Goal: Obtain resource: Download file/media

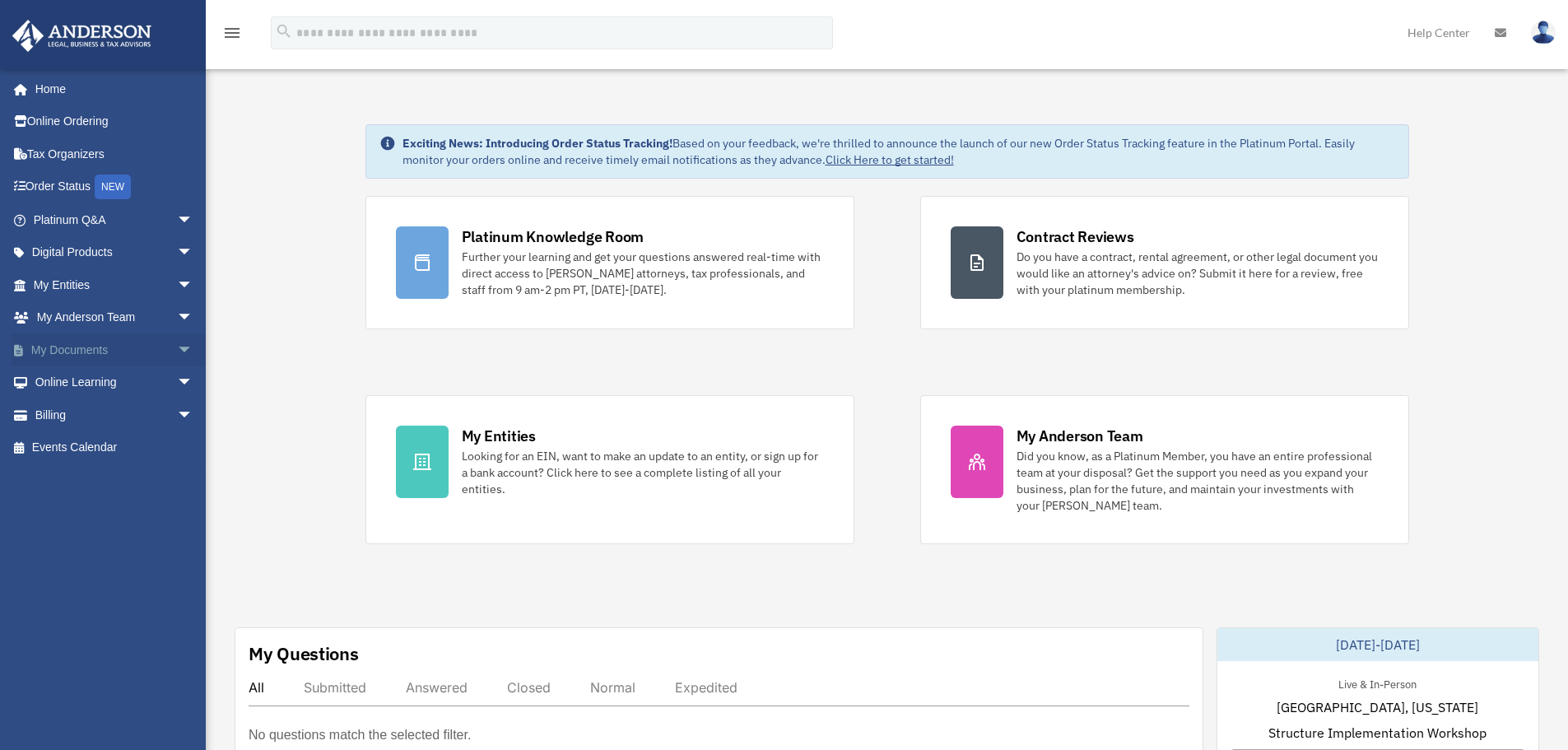
click at [111, 350] on link "My Documents arrow_drop_down" at bounding box center [115, 350] width 206 height 33
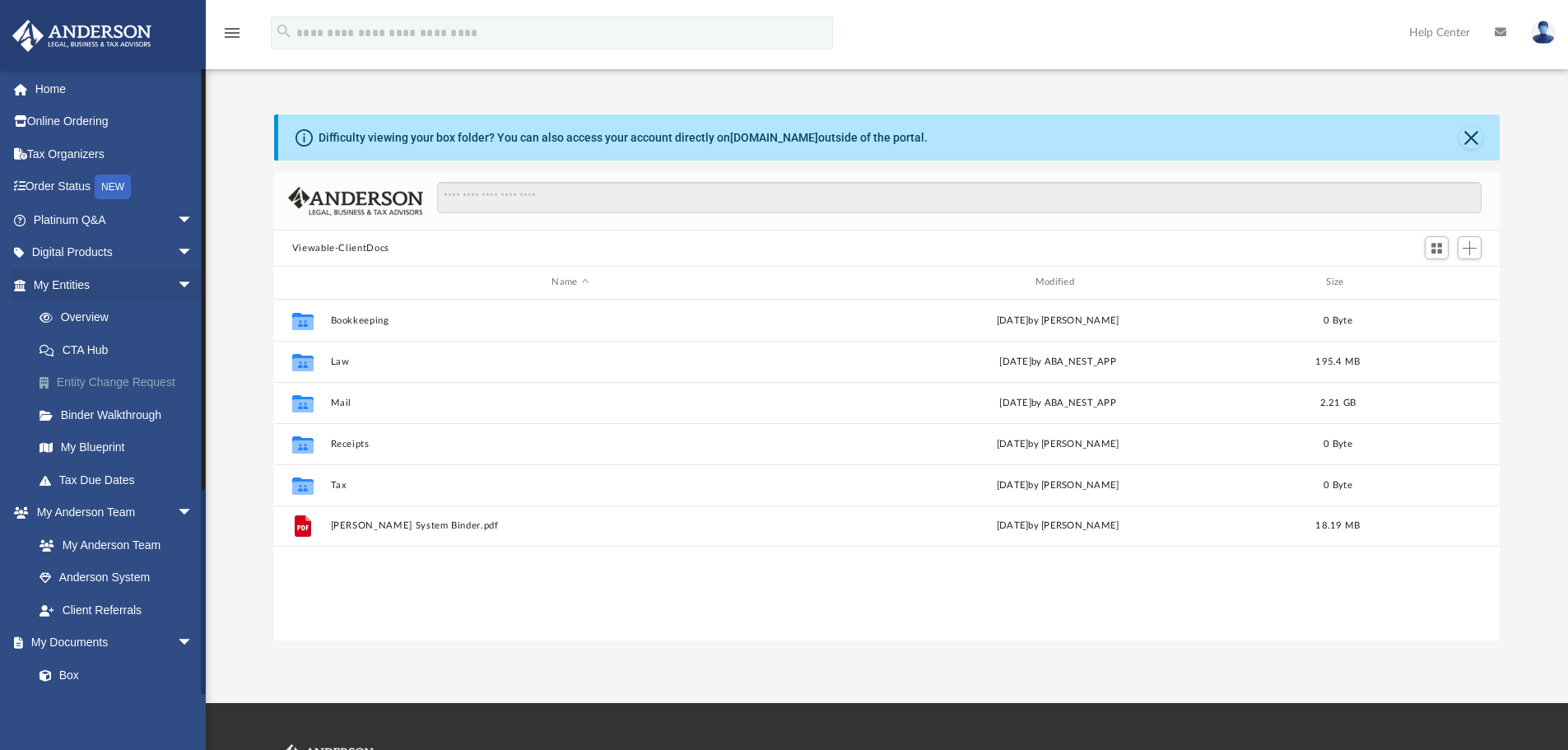
scroll to position [362, 1213]
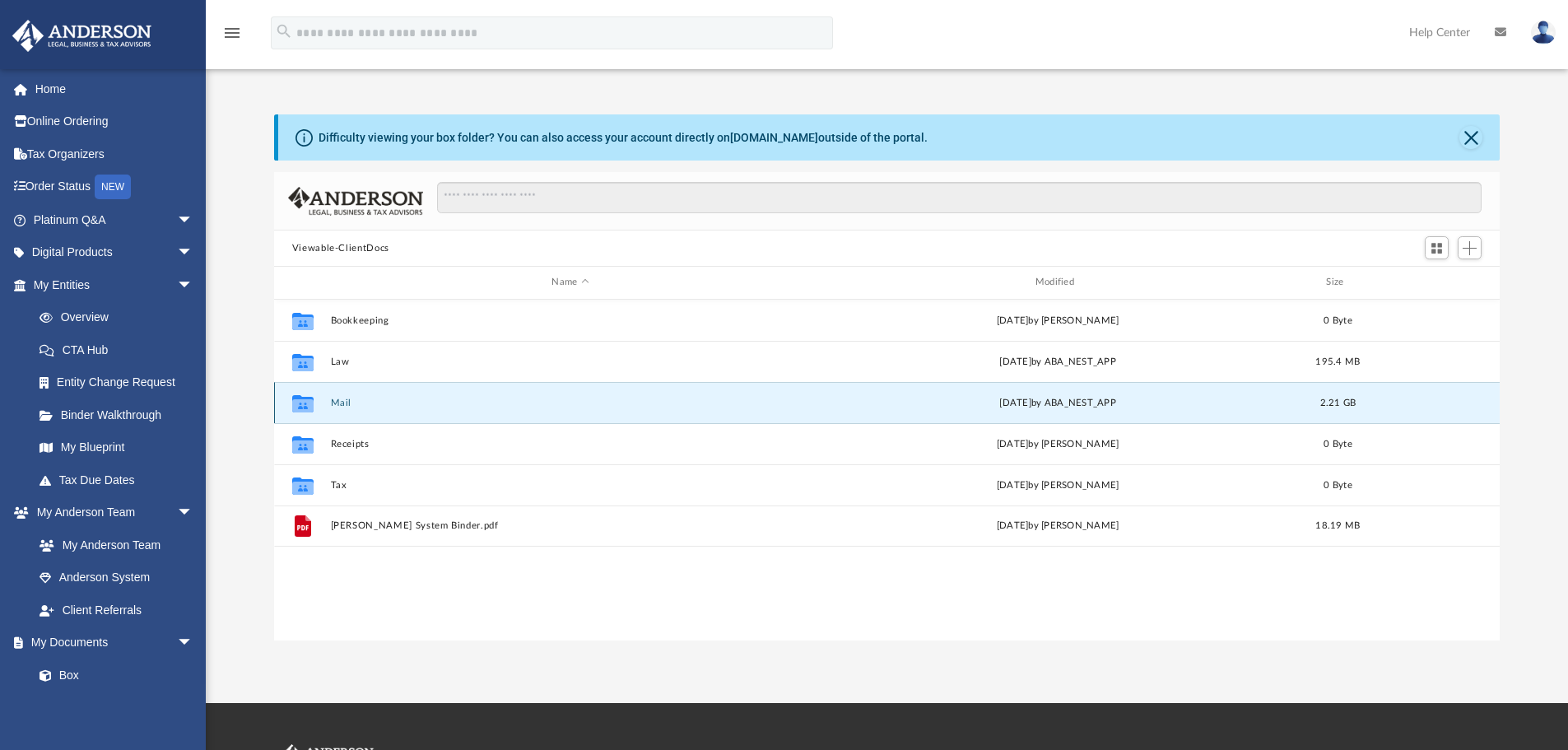
click at [364, 406] on button "Mail" at bounding box center [569, 402] width 480 height 11
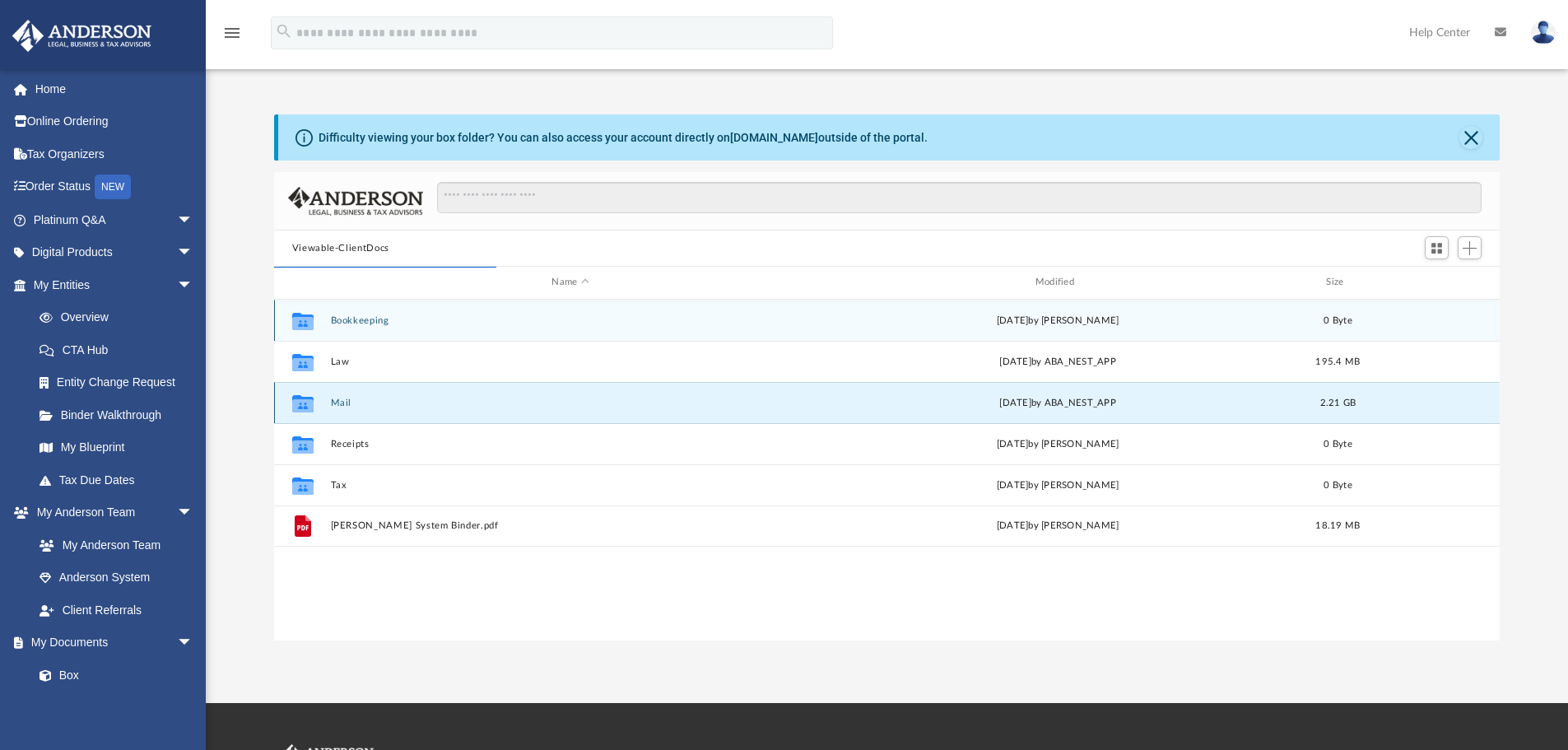
scroll to position [311, 1213]
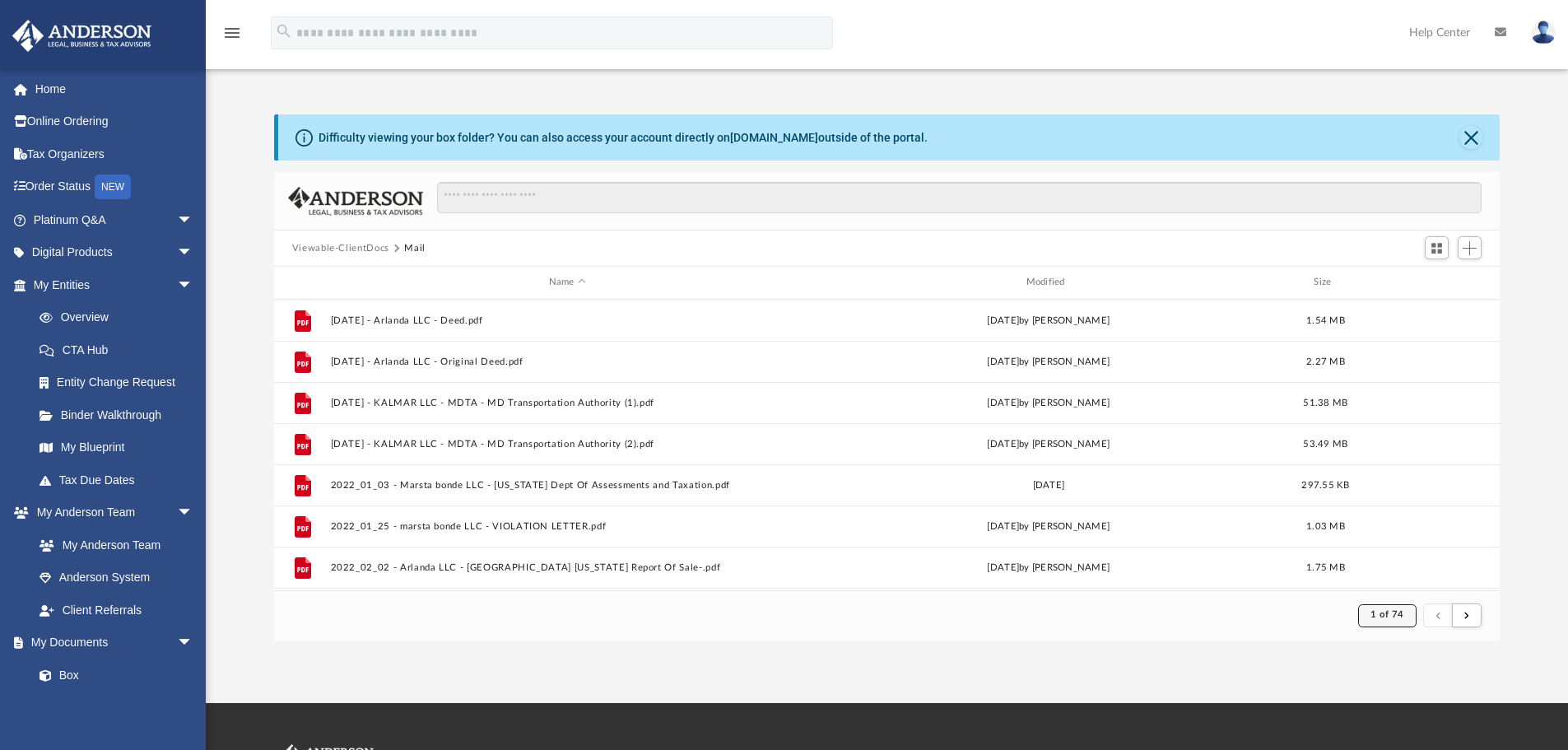
click at [1380, 615] on span "1 of 74" at bounding box center [1386, 614] width 33 height 9
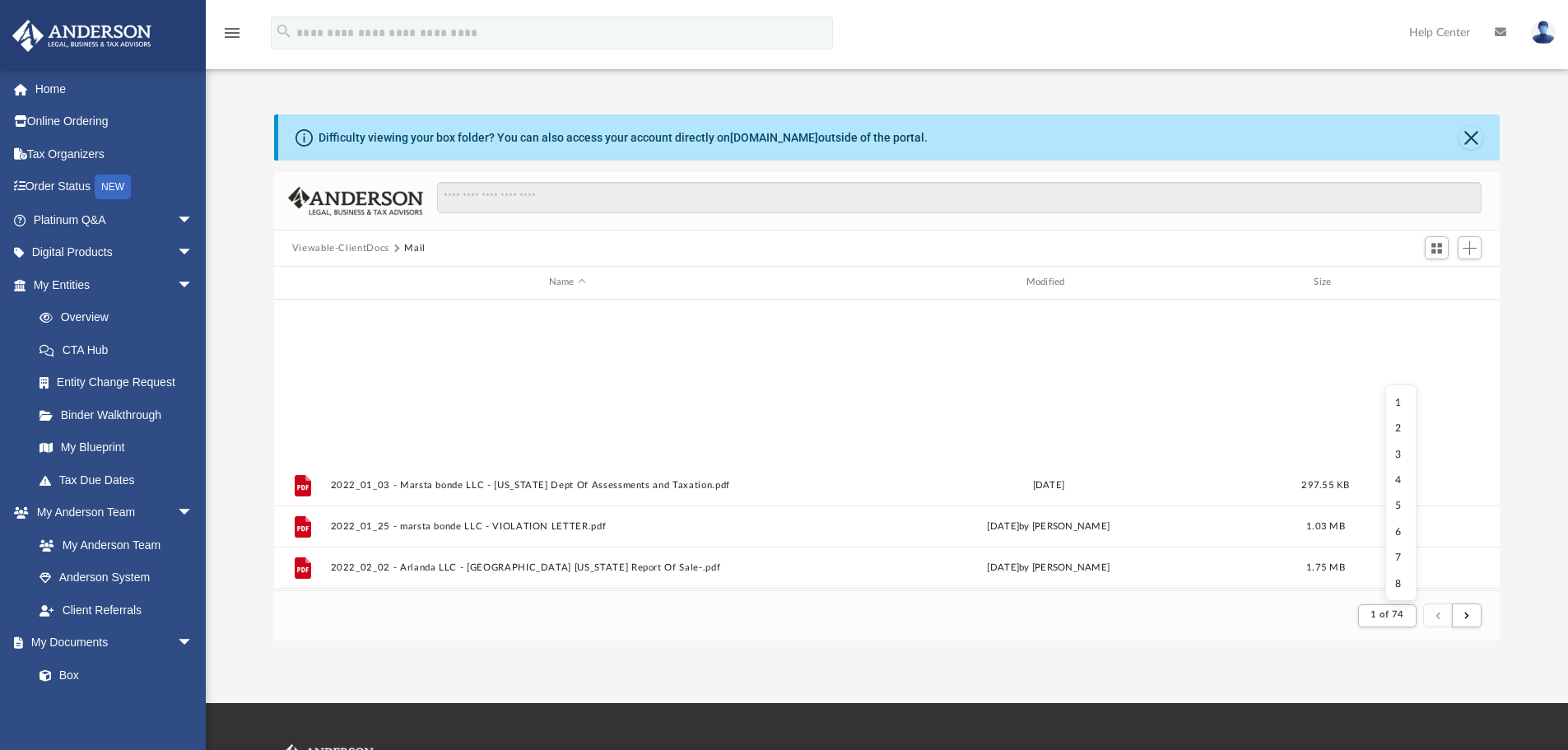
scroll to position [1768, 0]
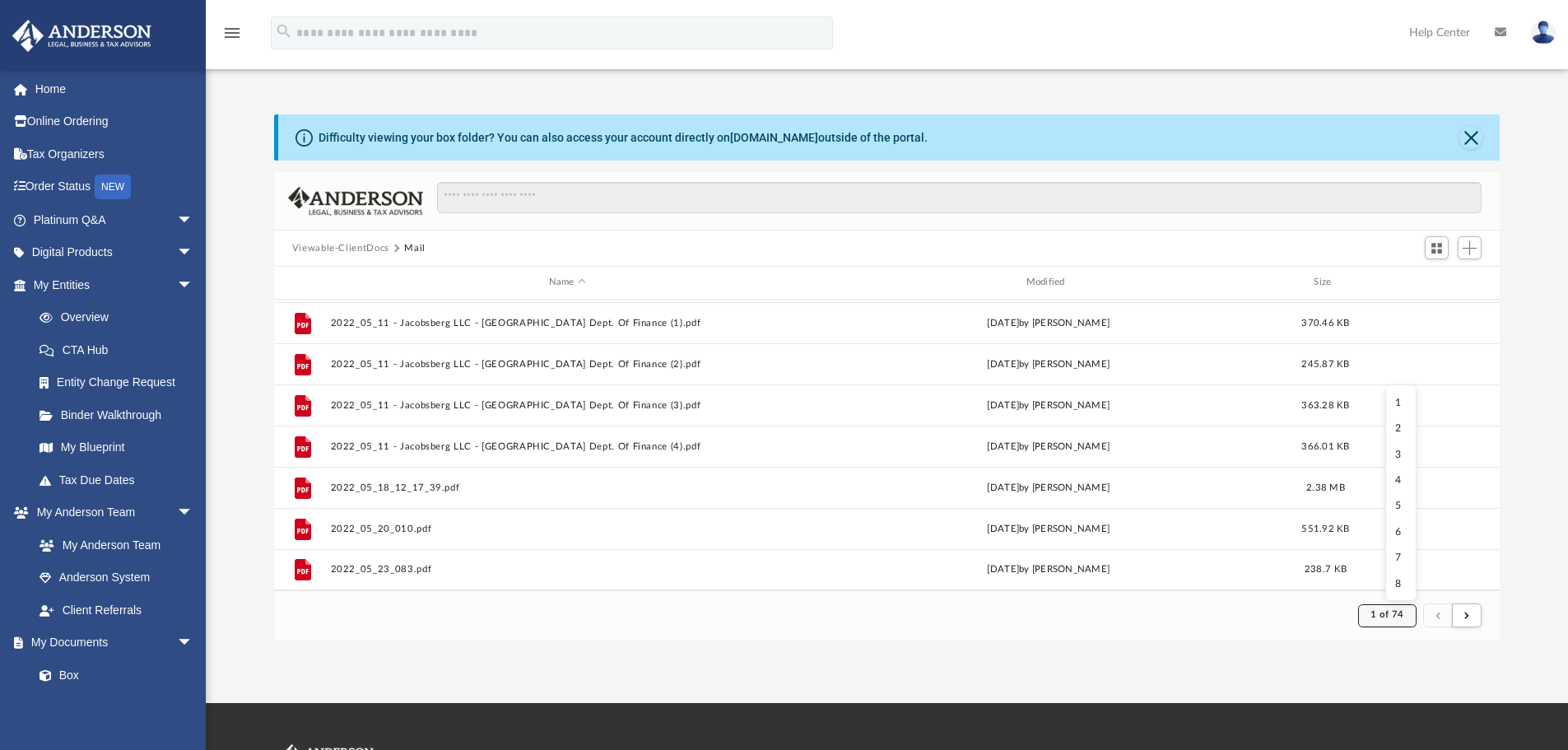
click at [1403, 613] on span "1 of 74" at bounding box center [1386, 614] width 33 height 9
click at [1394, 569] on li "74" at bounding box center [1400, 575] width 13 height 18
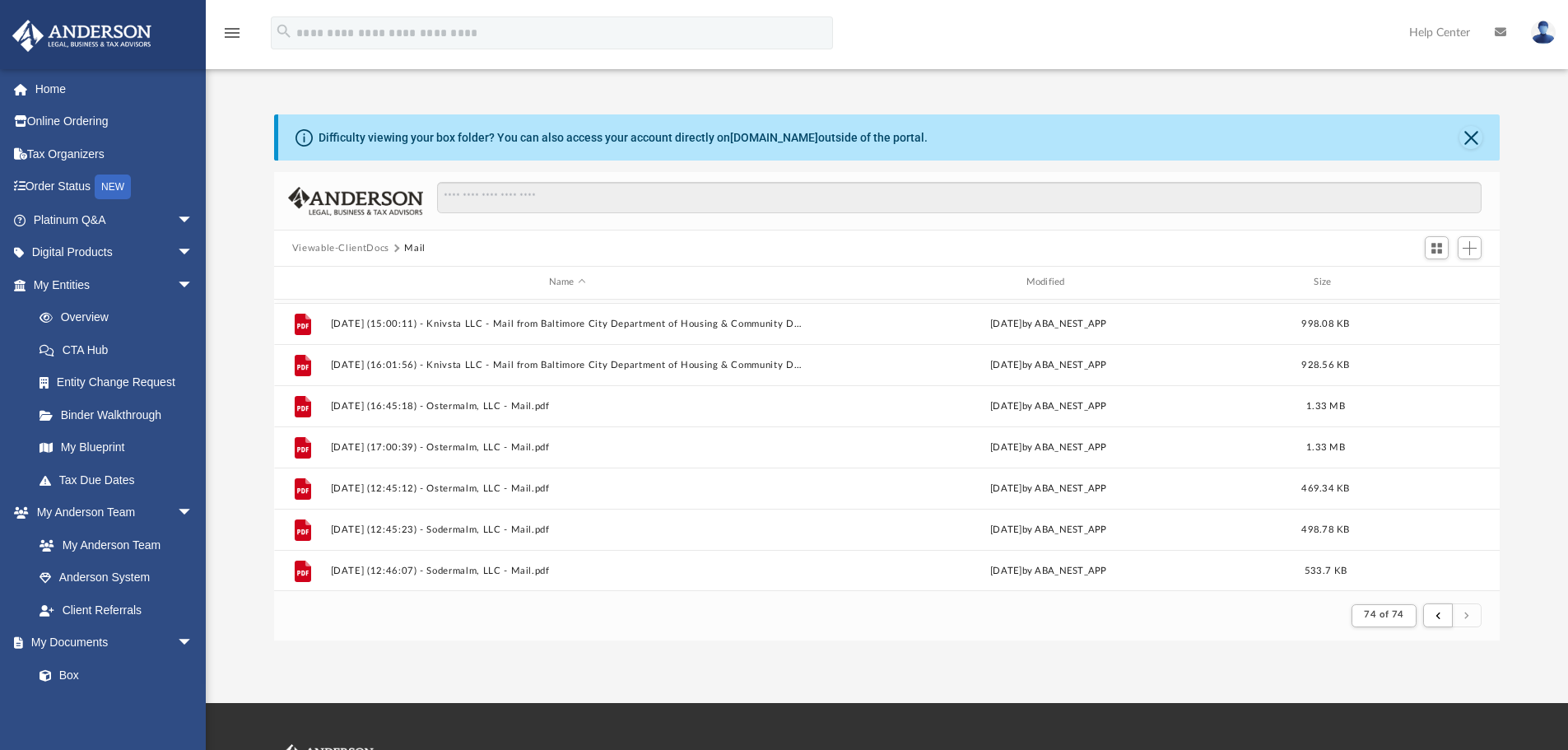
scroll to position [656, 0]
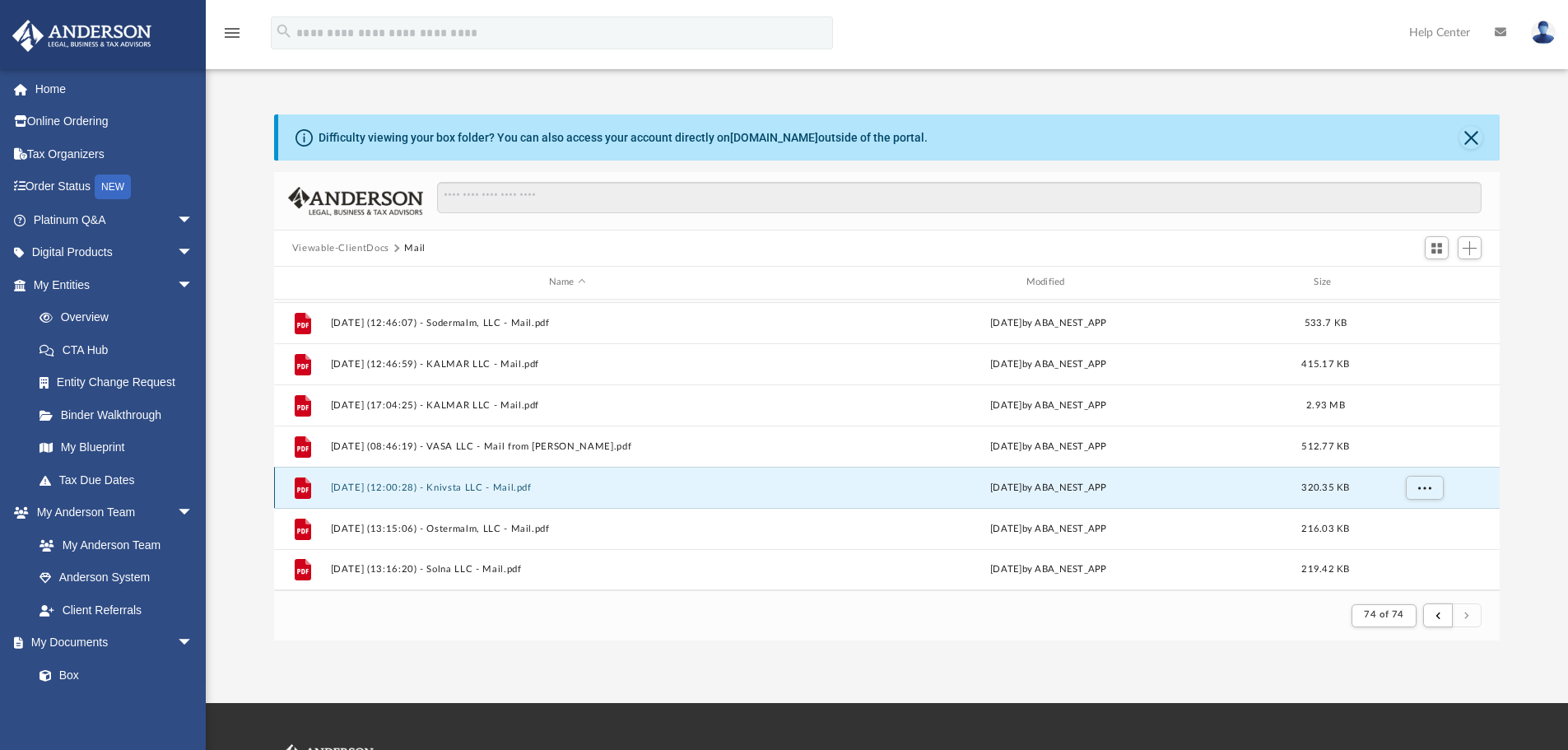
click at [795, 487] on button "[DATE] (12:00:28) - Knivsta LLC - Mail.pdf" at bounding box center [566, 487] width 474 height 11
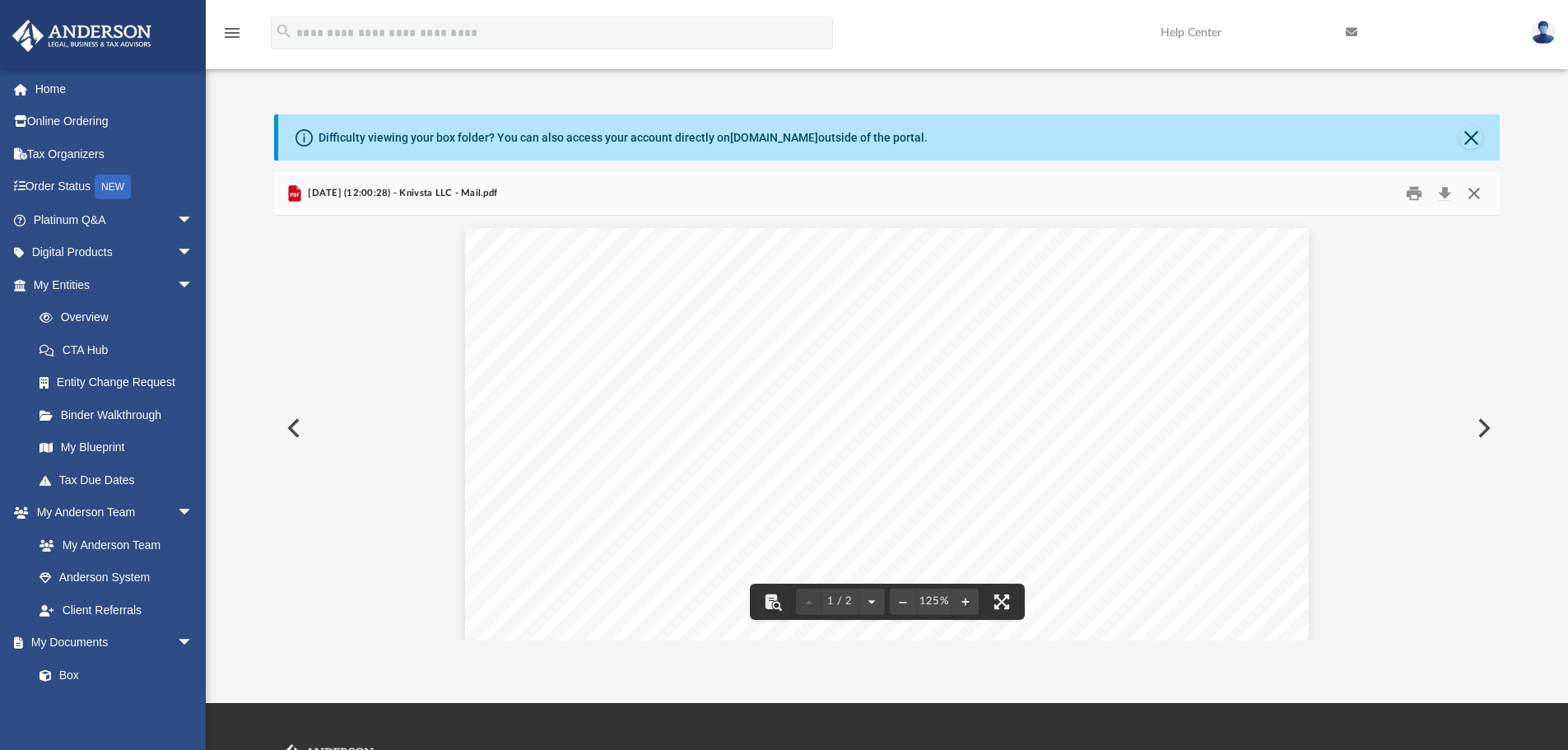
click at [1485, 199] on button "Close" at bounding box center [1474, 193] width 29 height 26
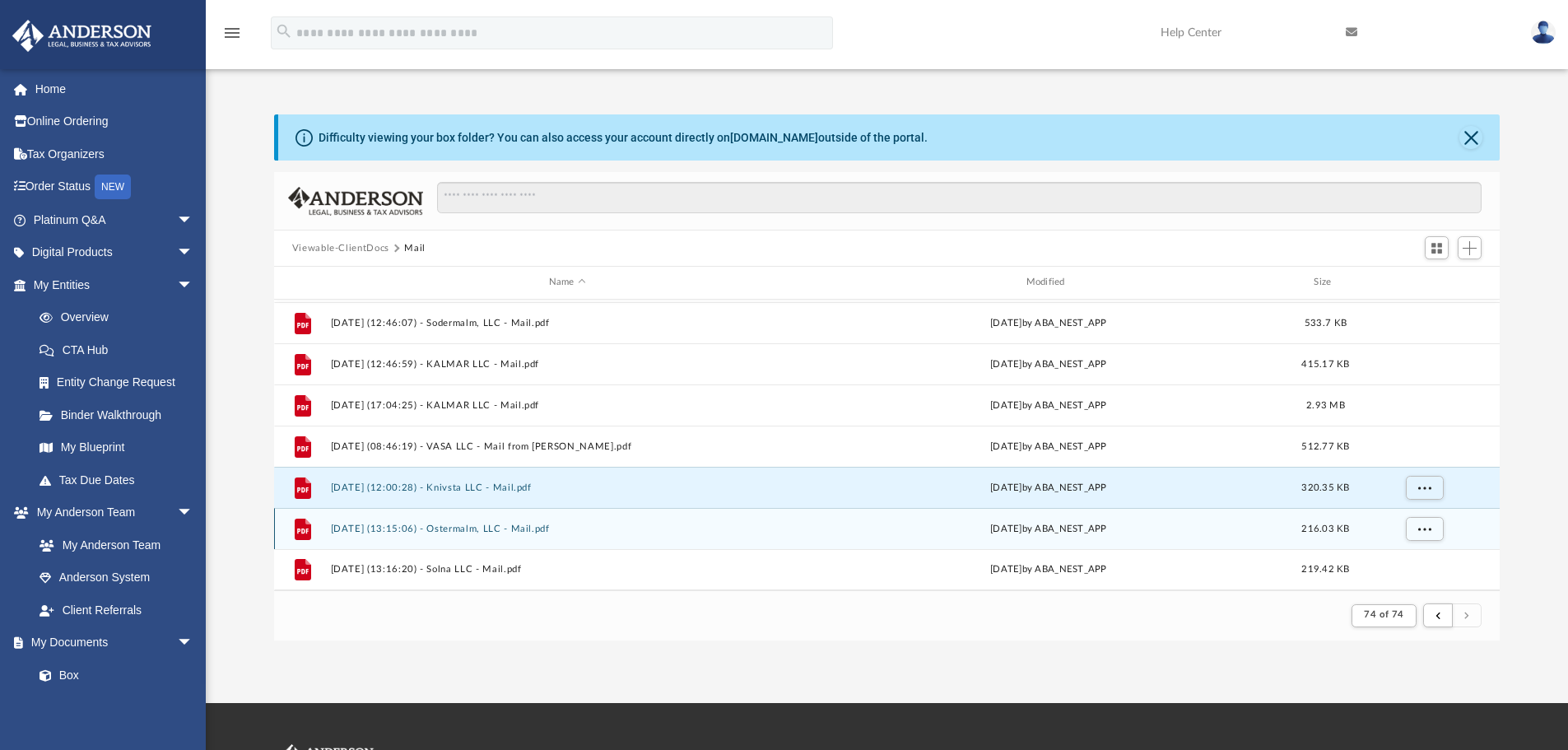
click at [461, 527] on button "[DATE] (13:15:06) - Ostermalm, LLC - Mail.pdf" at bounding box center [566, 528] width 474 height 11
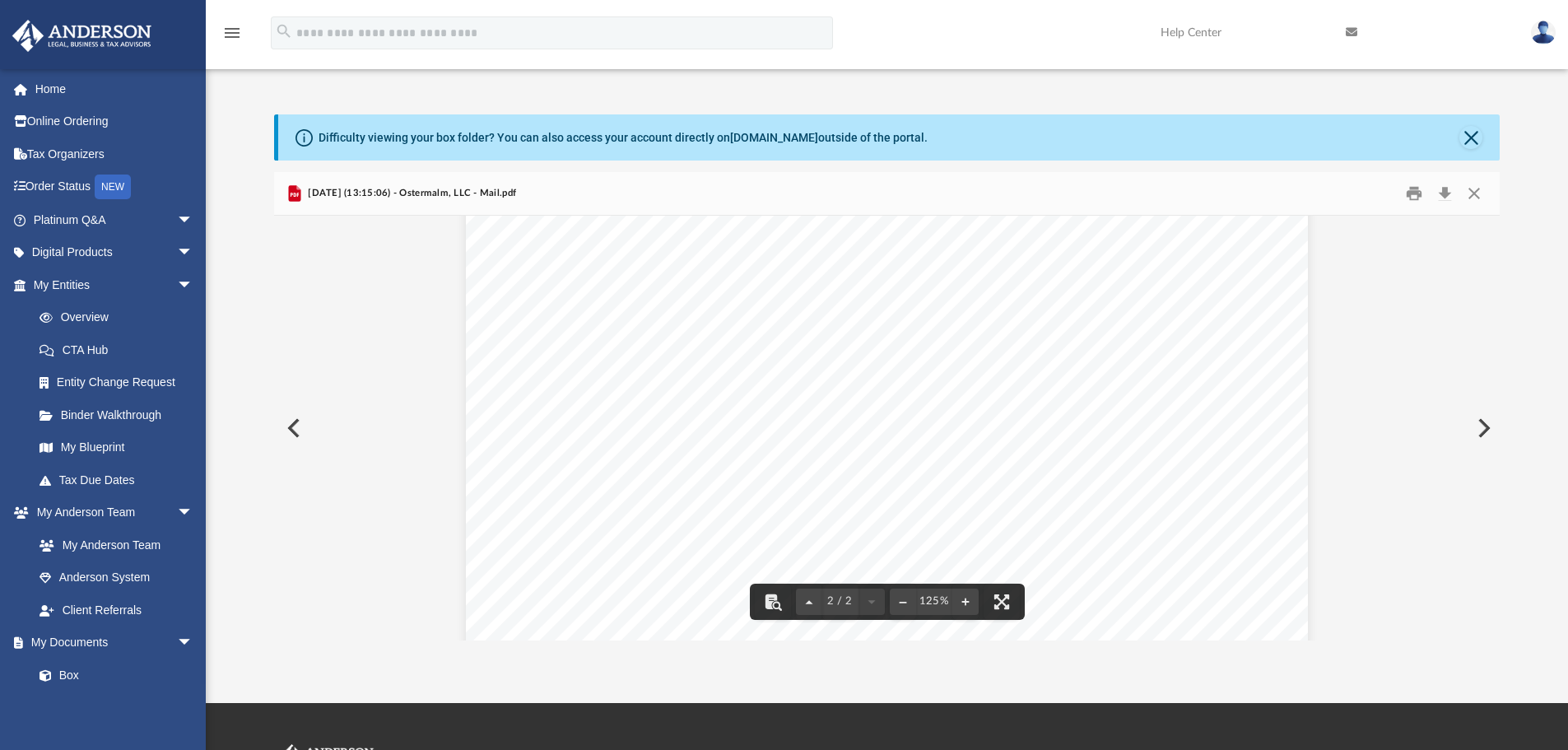
scroll to position [1790, 0]
click at [1420, 181] on button "Print" at bounding box center [1414, 193] width 33 height 26
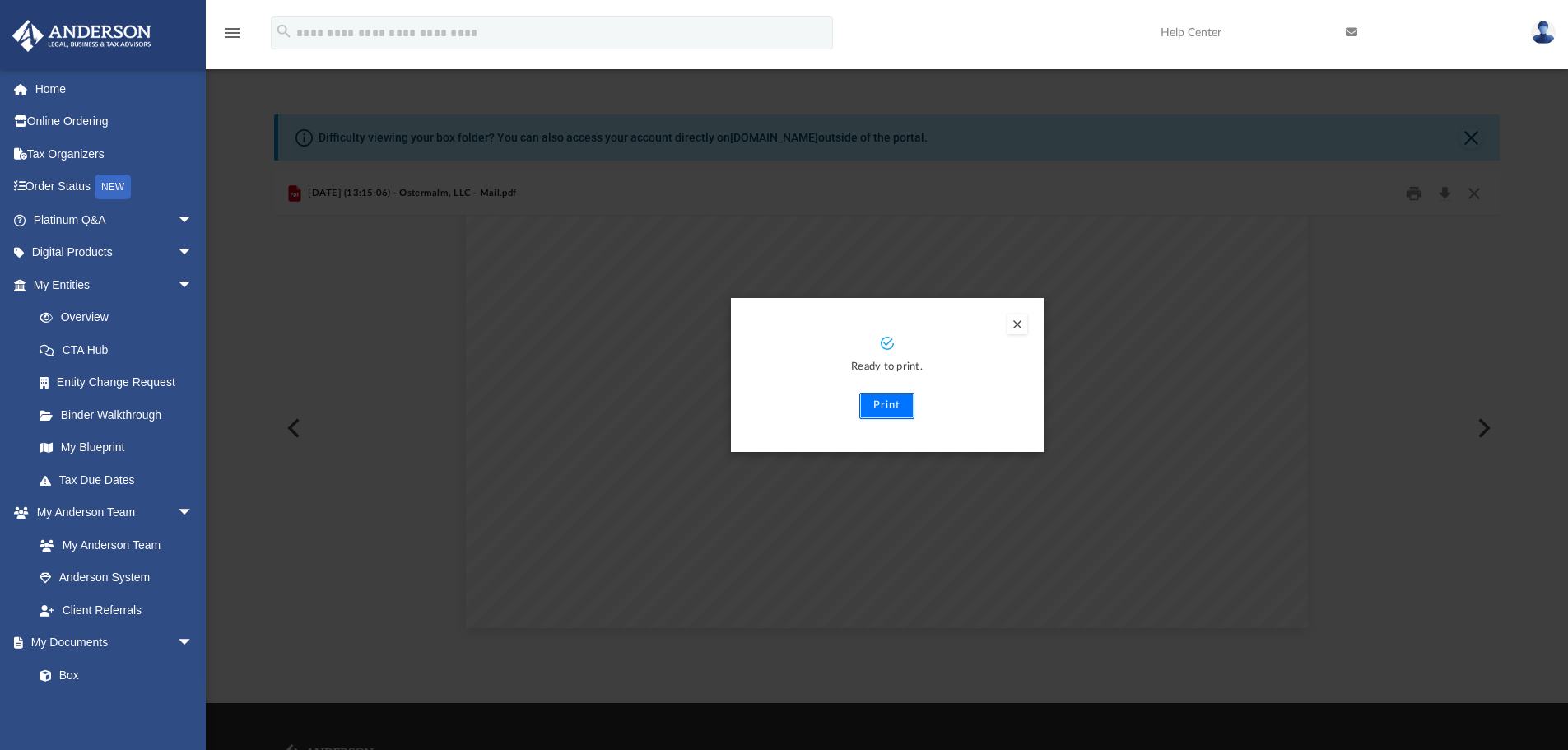
click at [887, 410] on button "Print" at bounding box center [887, 405] width 55 height 27
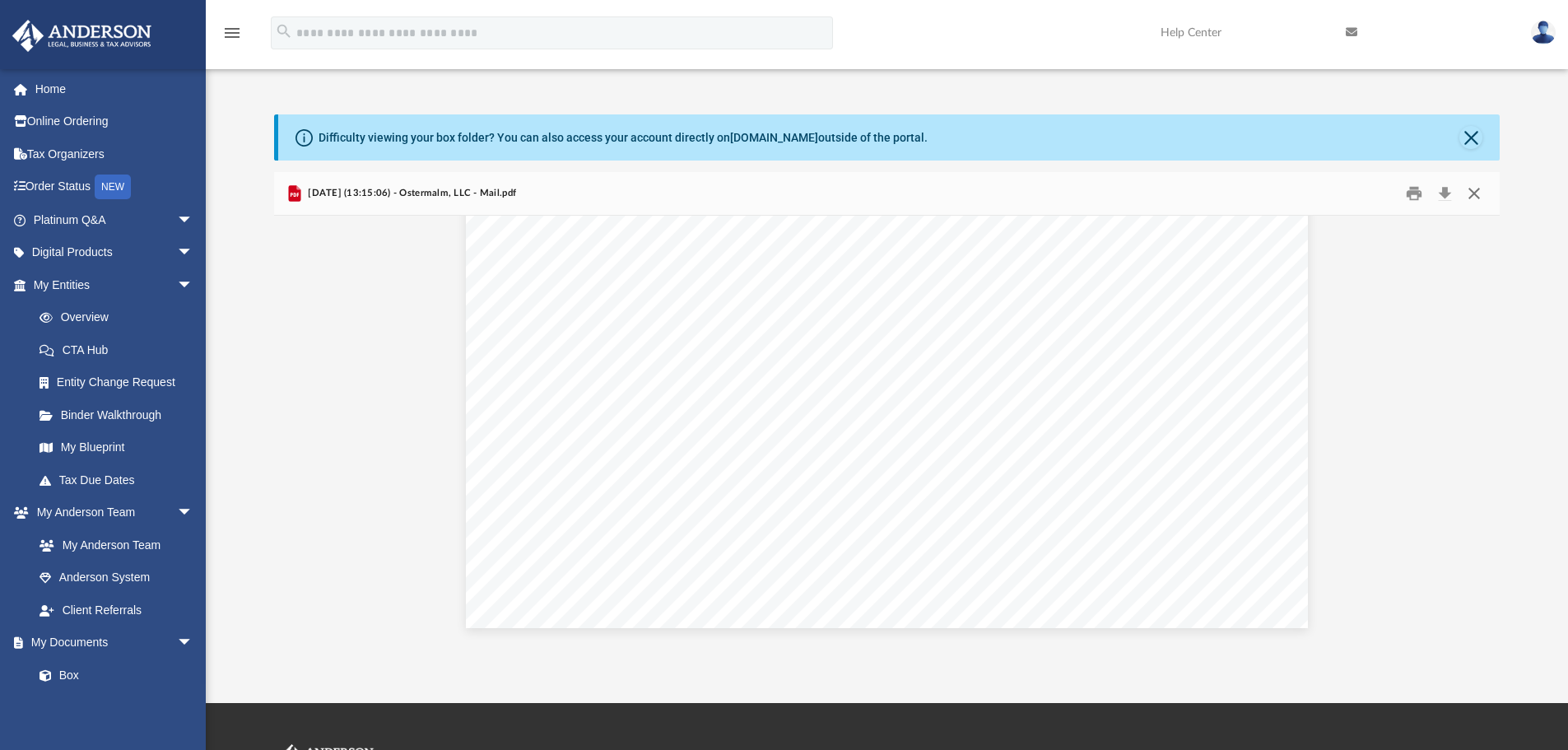
click at [1483, 195] on button "Close" at bounding box center [1474, 193] width 29 height 26
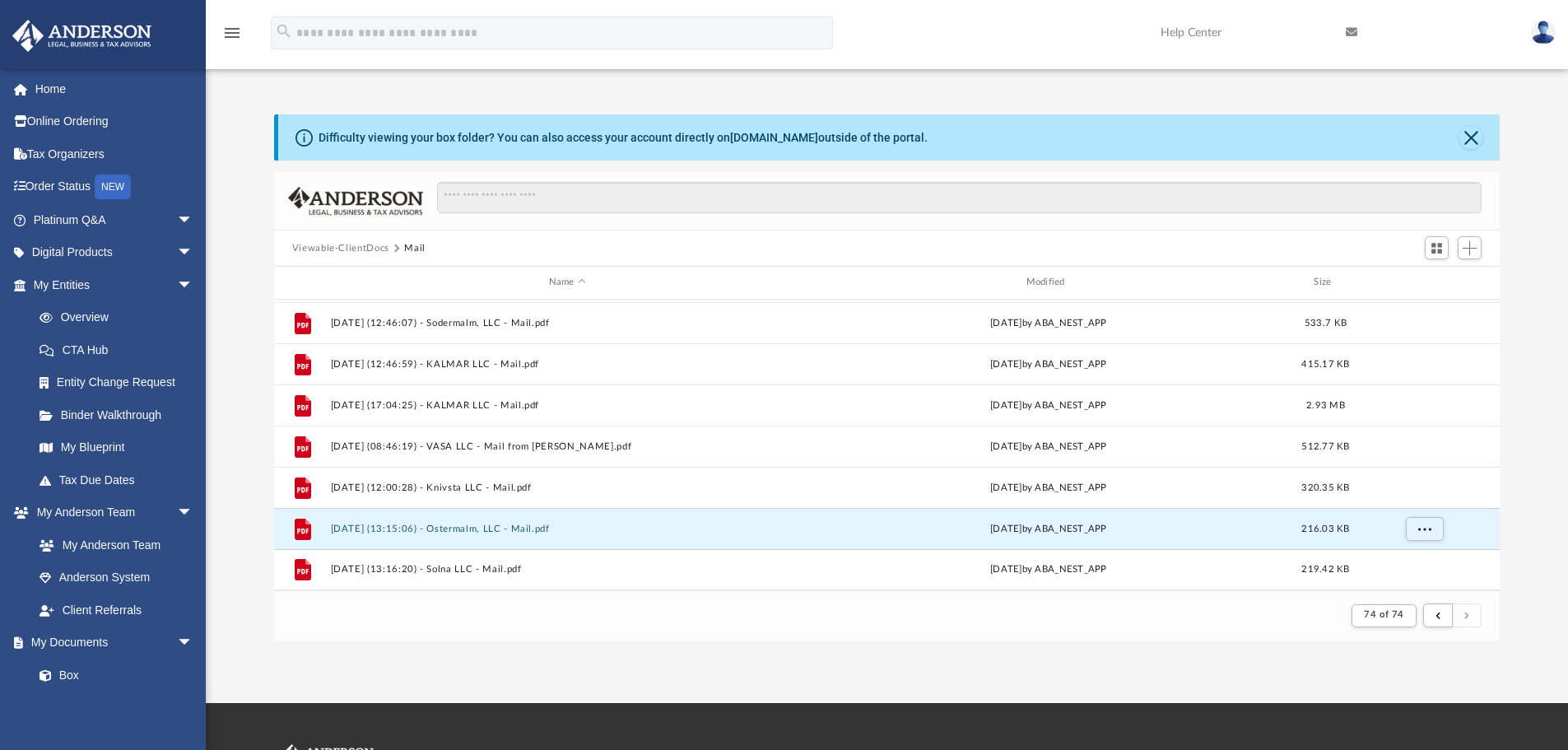
click at [1120, 666] on div "App [EMAIL_ADDRESS][DOMAIN_NAME] Sign Out [EMAIL_ADDRESS][DOMAIN_NAME] Home Onl…" at bounding box center [784, 351] width 1568 height 703
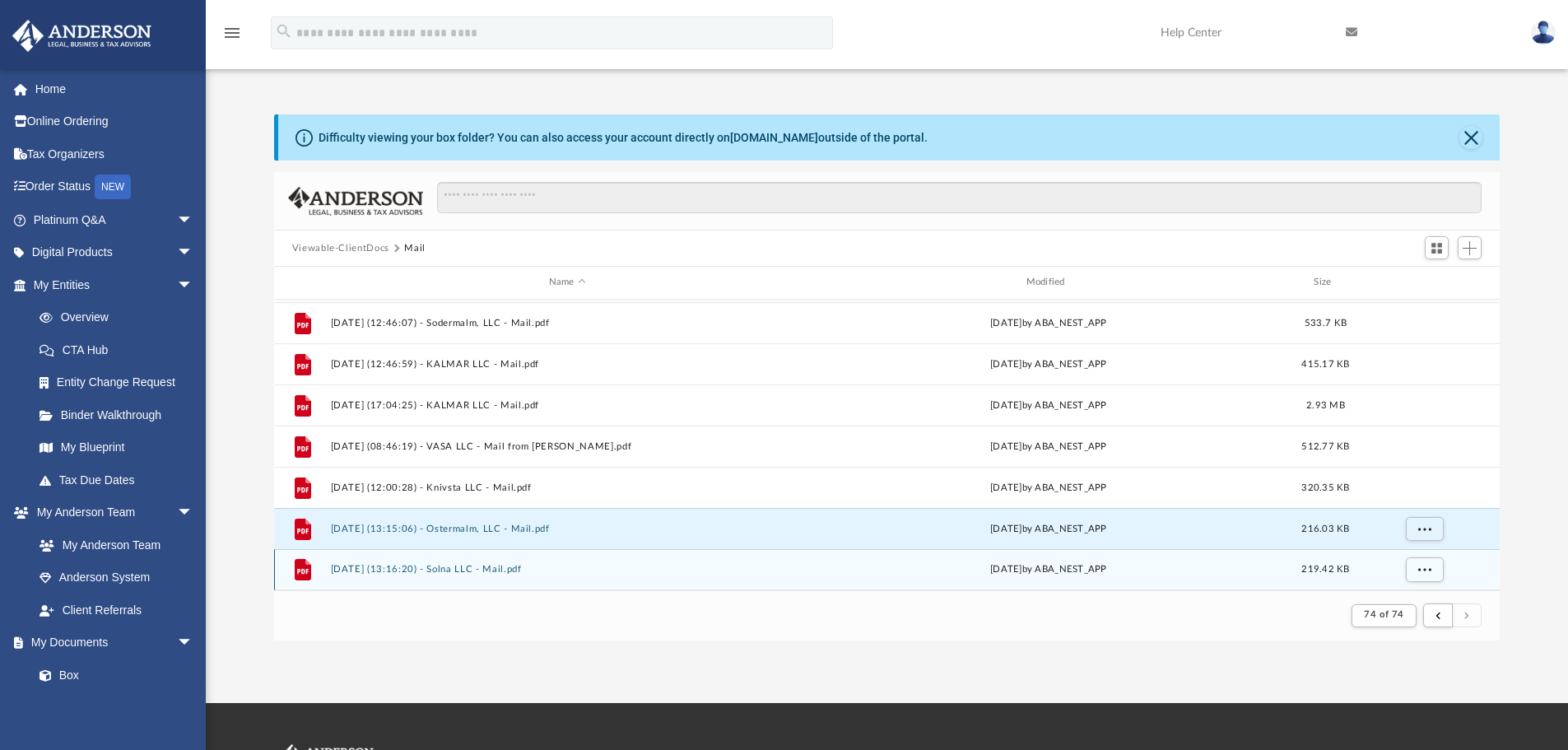
click at [1257, 579] on div "File [DATE] (13:16:20) - Solna LLC - Mail.pdf [DATE] by ABA_NEST_APP 219.42 KB" at bounding box center [887, 569] width 1227 height 41
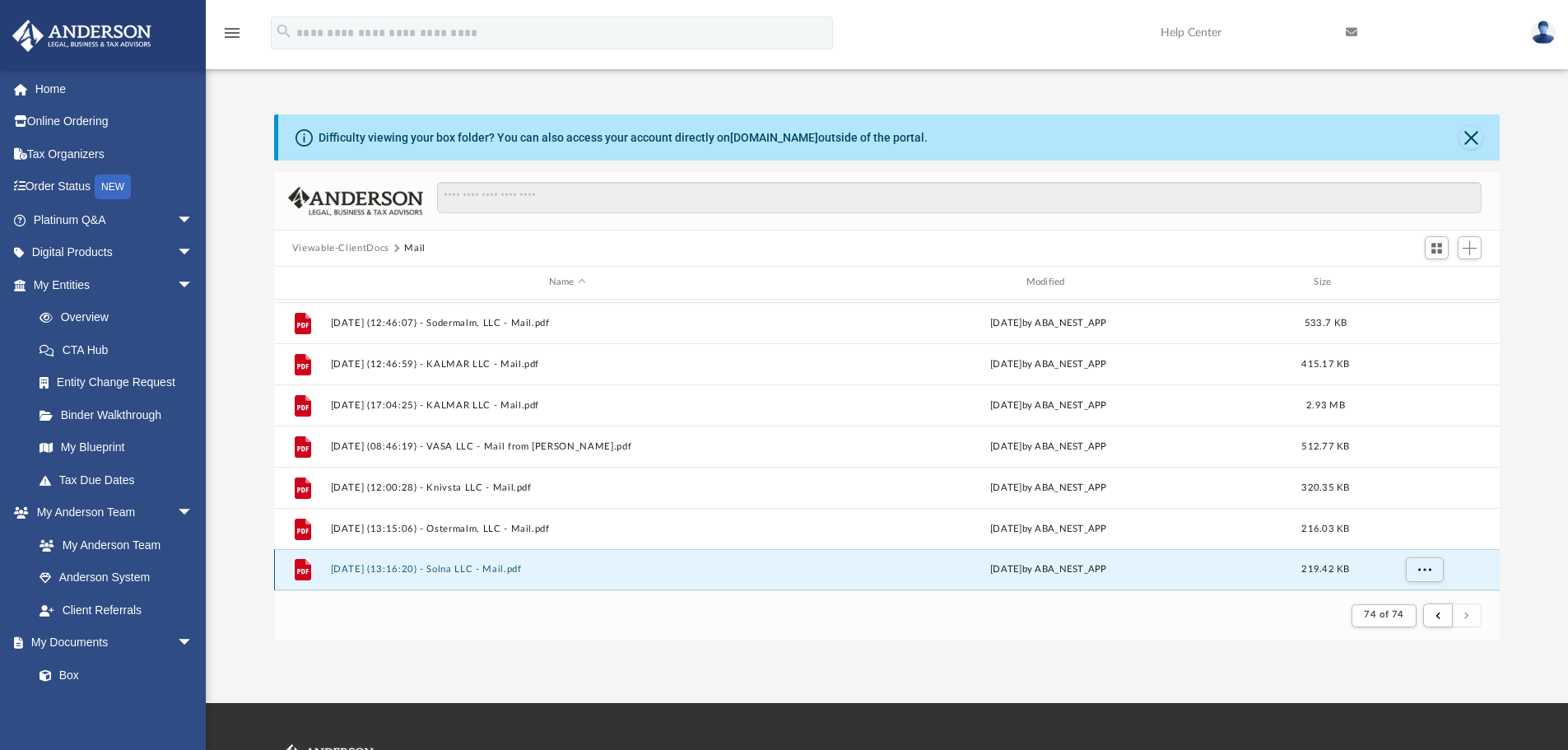
click at [1013, 569] on div "[DATE] by ABA_NEST_APP" at bounding box center [1048, 569] width 474 height 15
click at [467, 573] on button "[DATE] (13:16:20) - Solna LLC - Mail.pdf" at bounding box center [566, 568] width 474 height 11
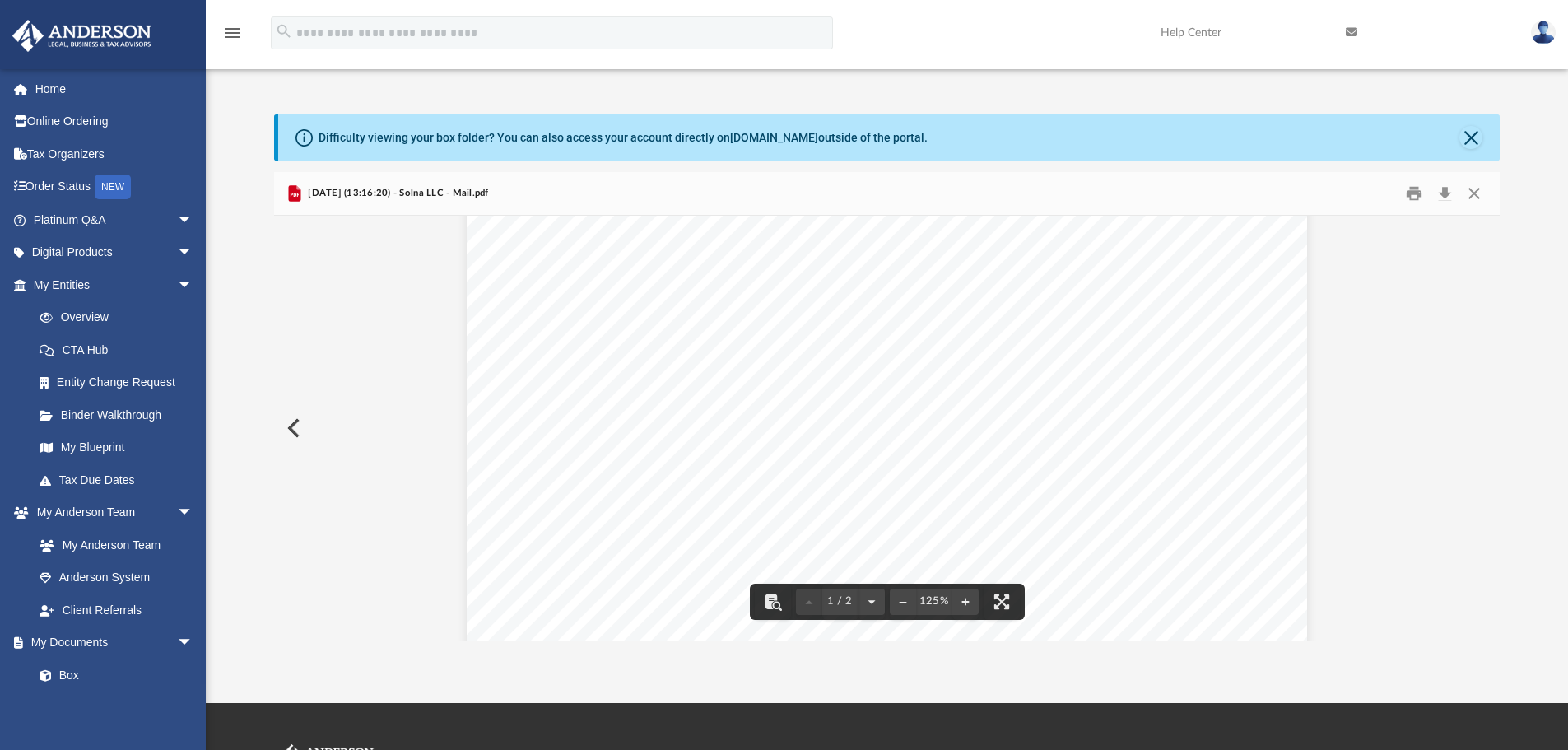
scroll to position [165, 0]
click at [1413, 192] on button "Print" at bounding box center [1414, 193] width 33 height 26
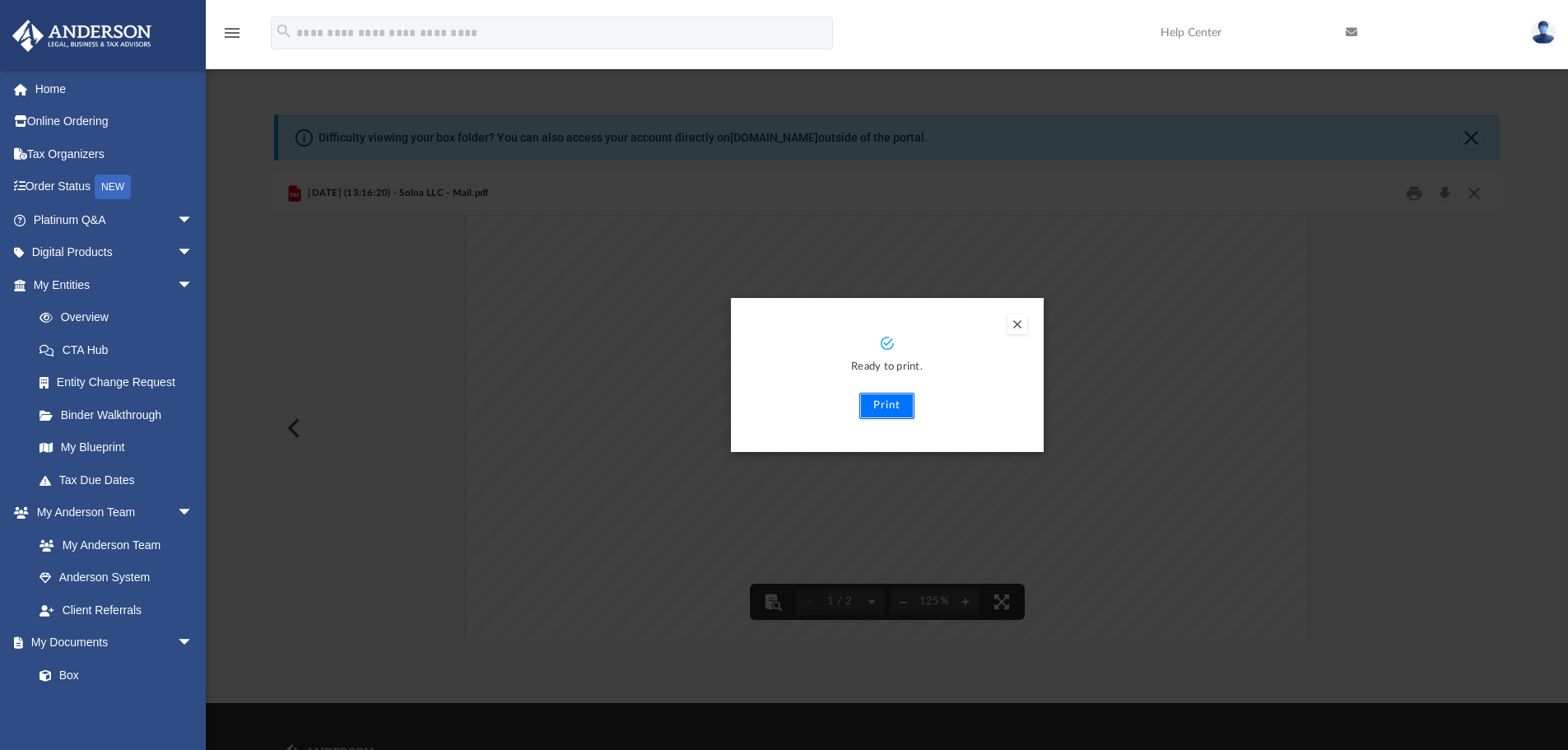
click at [882, 414] on button "Print" at bounding box center [887, 405] width 55 height 27
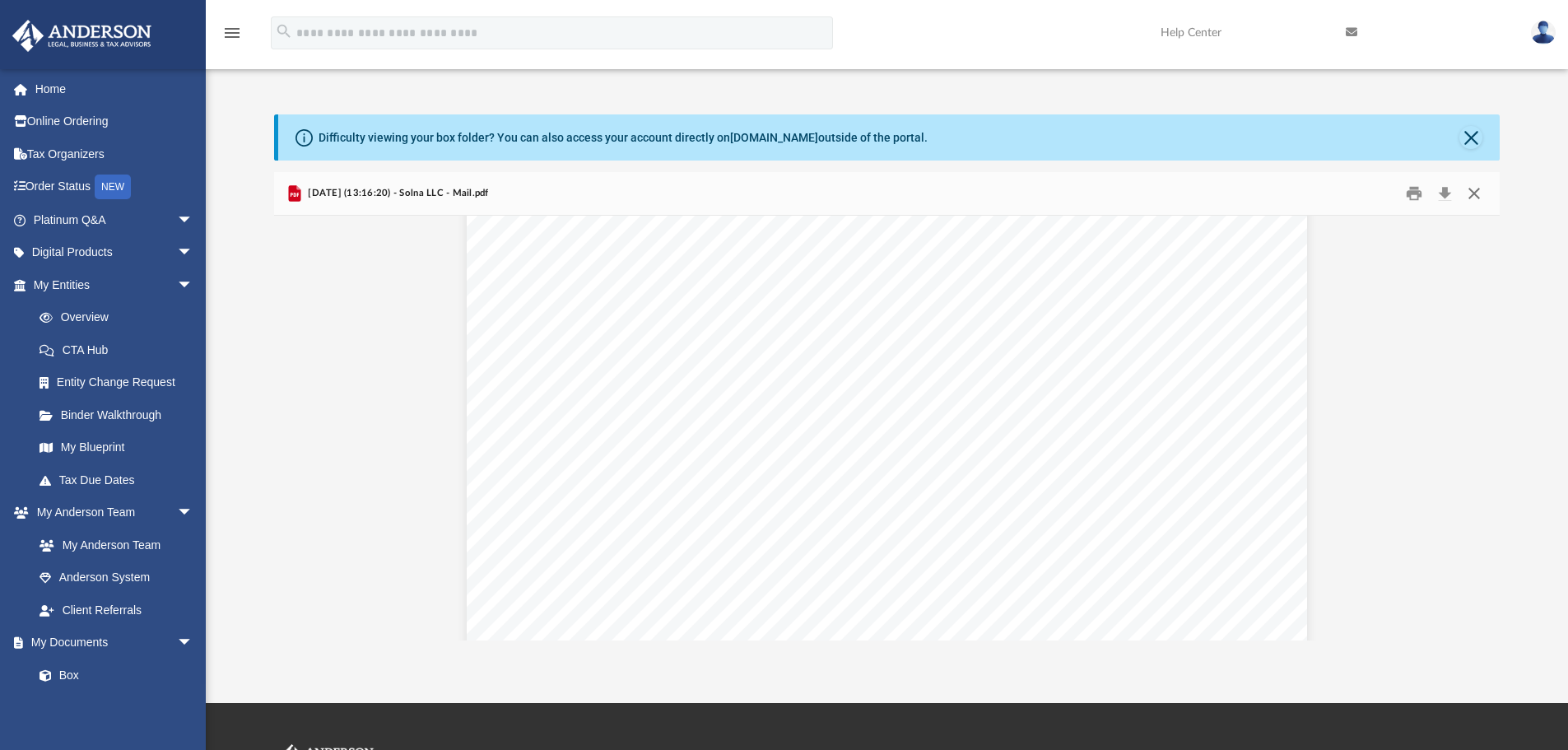
click at [1469, 191] on button "Close" at bounding box center [1474, 193] width 29 height 26
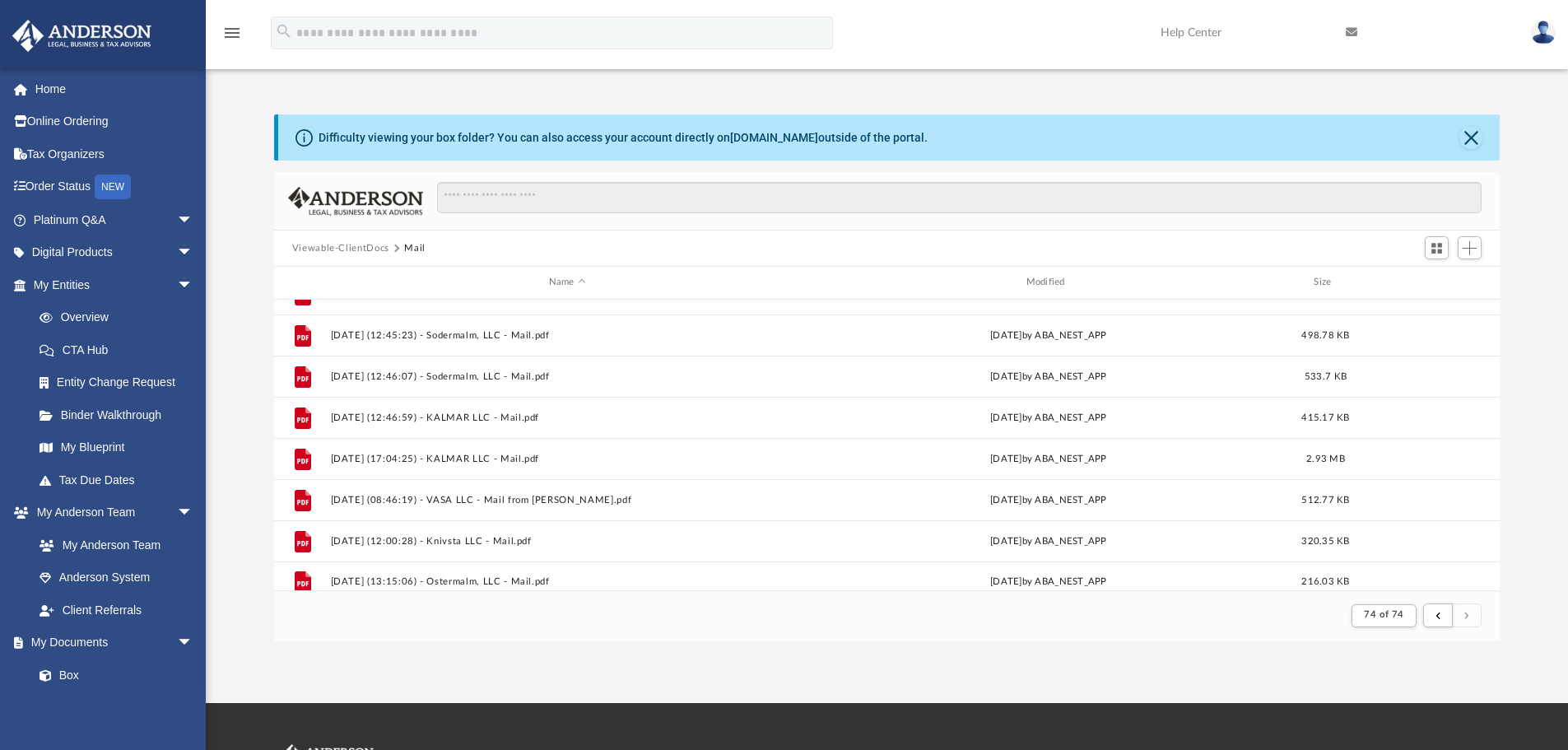
scroll to position [574, 0]
